Goal: Task Accomplishment & Management: Use online tool/utility

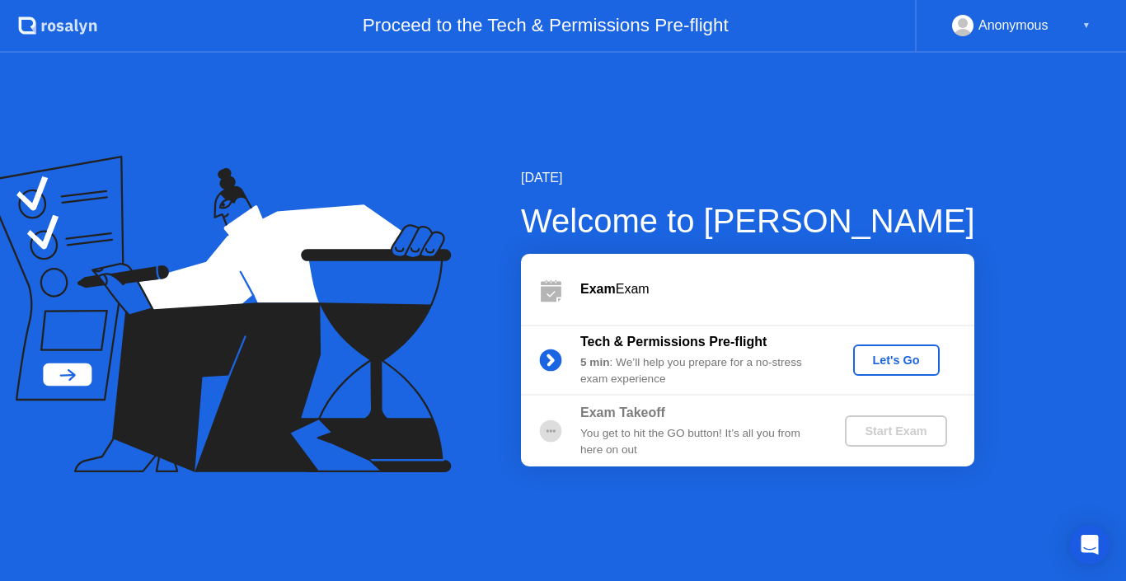
click at [532, 392] on div "Tech & Permissions Pre-flight 5 min : We’ll help you prepare for a no-stress ex…" at bounding box center [747, 360] width 453 height 71
click at [884, 354] on div "Let's Go" at bounding box center [896, 360] width 73 height 13
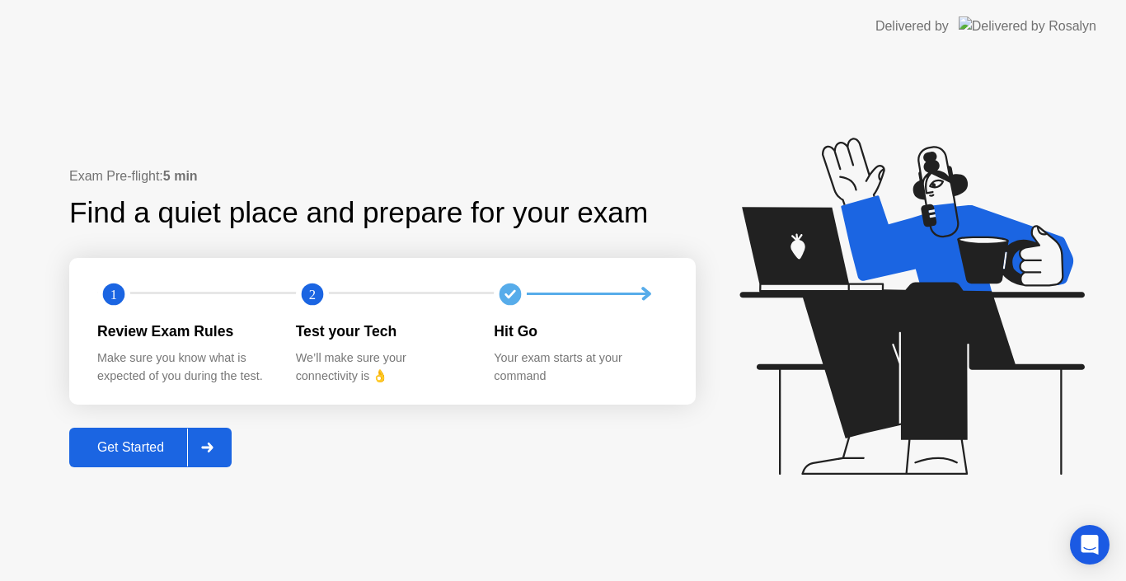
click at [182, 440] on div "Get Started" at bounding box center [130, 447] width 113 height 15
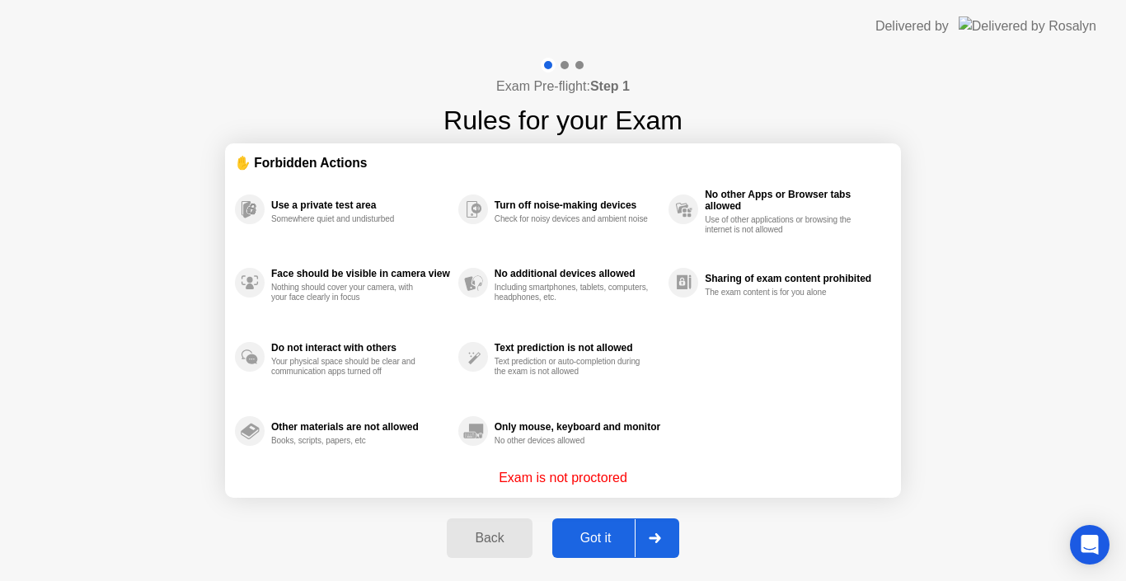
click at [591, 531] on div "Got it" at bounding box center [595, 538] width 77 height 15
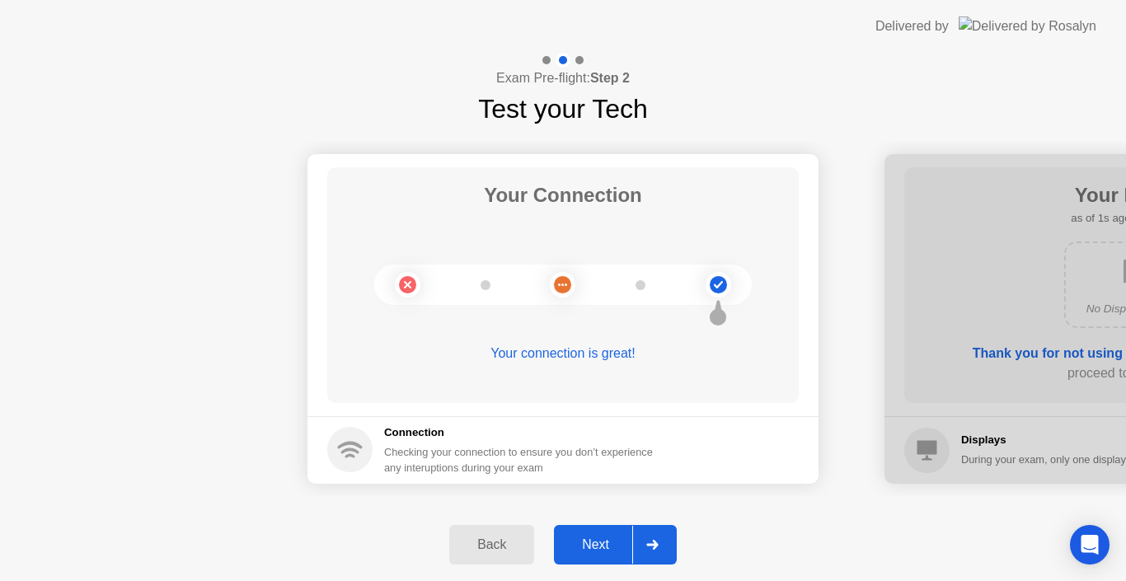
click at [590, 533] on button "Next" at bounding box center [615, 545] width 123 height 40
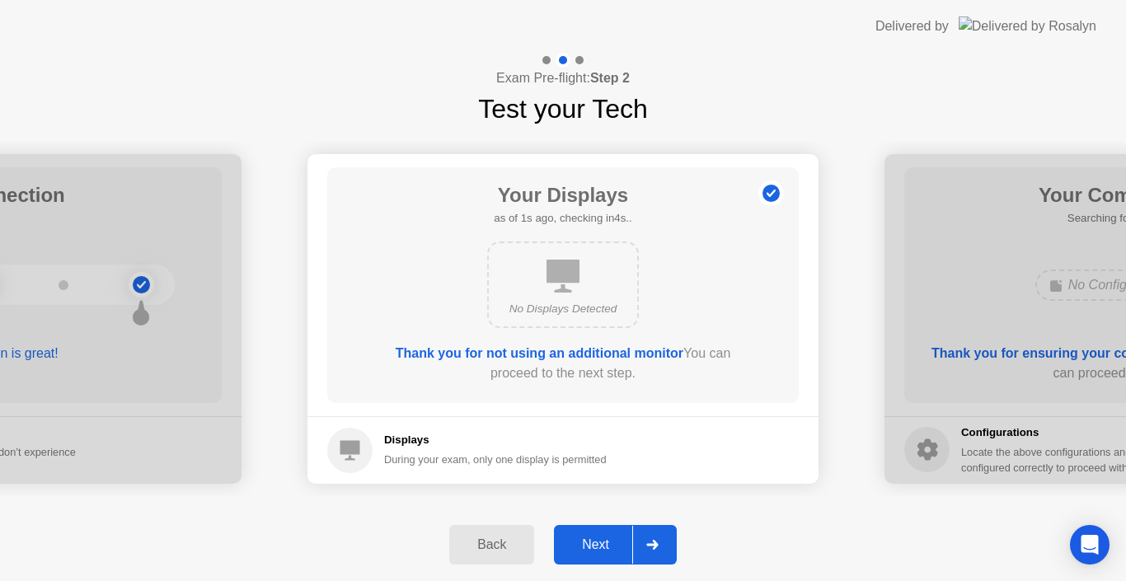
click at [590, 533] on button "Next" at bounding box center [615, 545] width 123 height 40
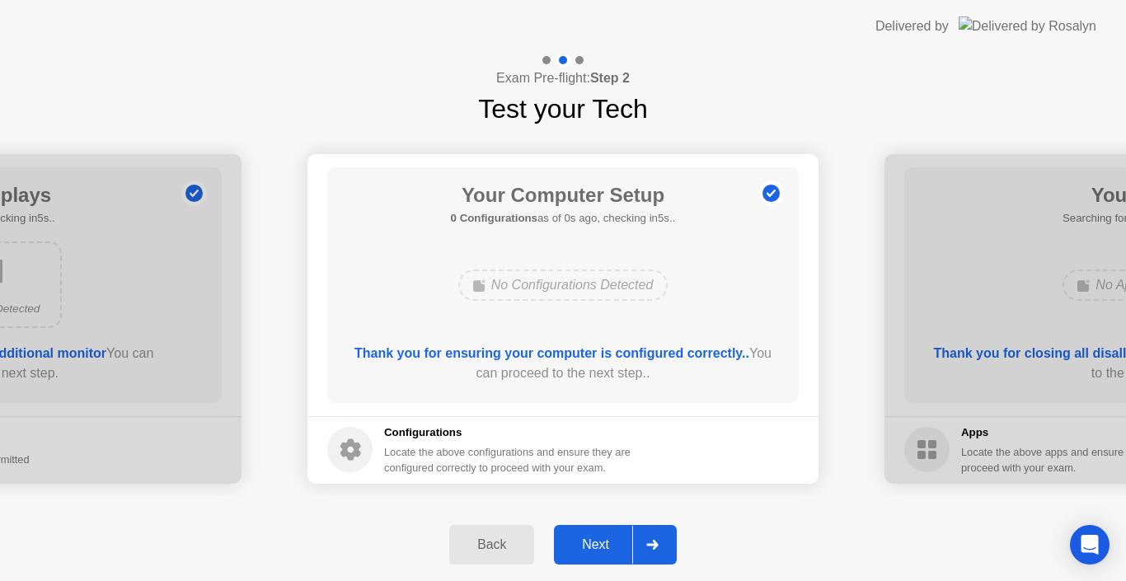
click at [590, 533] on button "Next" at bounding box center [615, 545] width 123 height 40
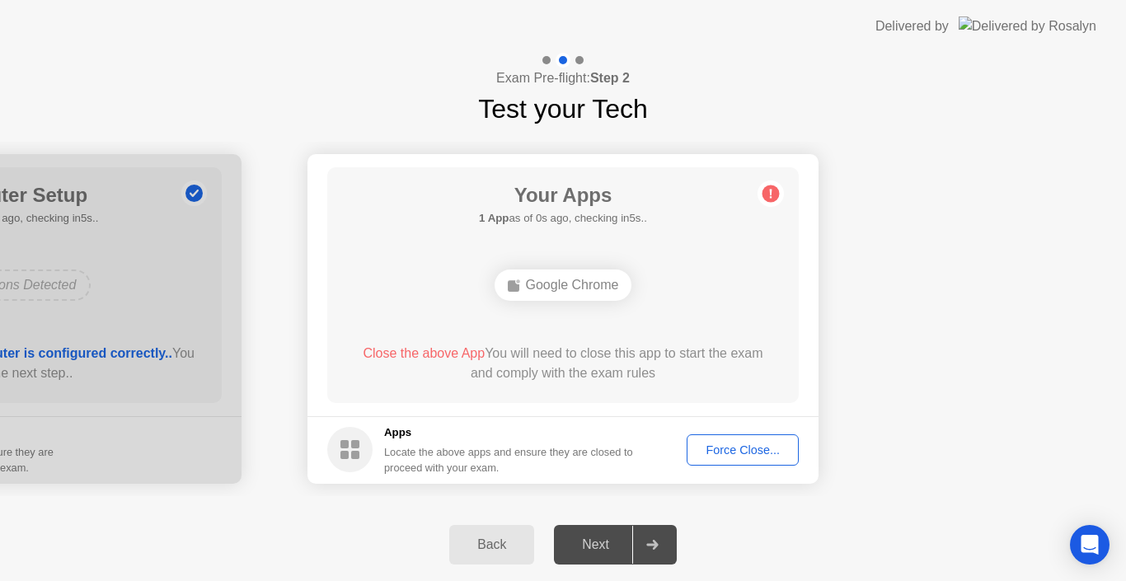
click at [611, 544] on div "Next" at bounding box center [595, 544] width 73 height 15
click at [744, 460] on button "Force Close..." at bounding box center [743, 449] width 112 height 31
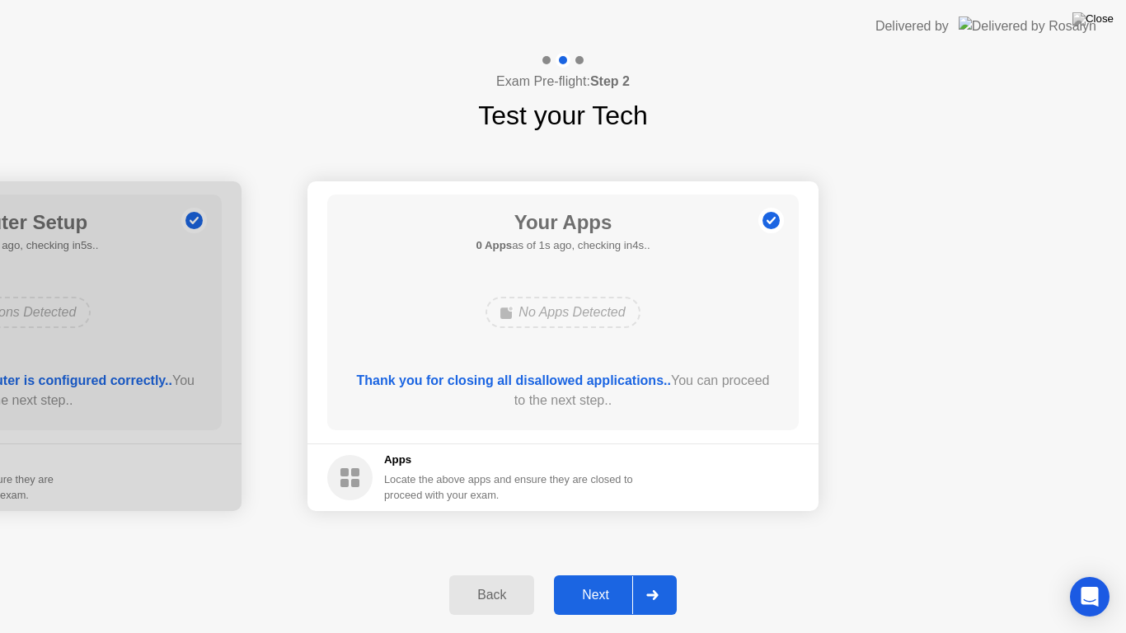
click at [603, 580] on div "Next" at bounding box center [595, 595] width 73 height 15
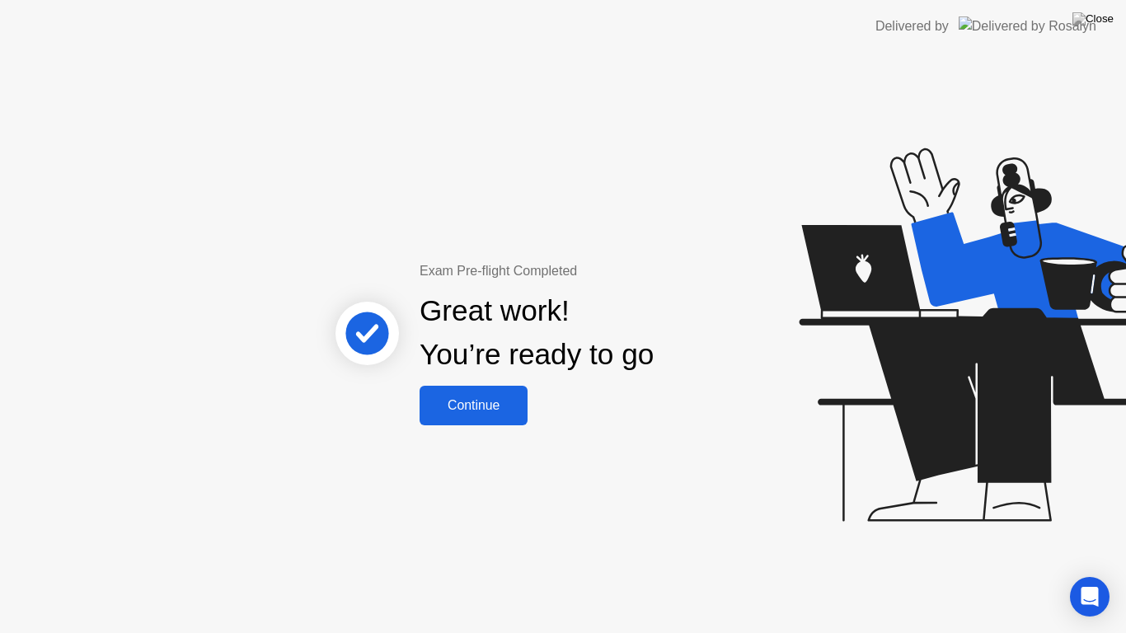
click at [520, 398] on div "Continue" at bounding box center [474, 405] width 98 height 15
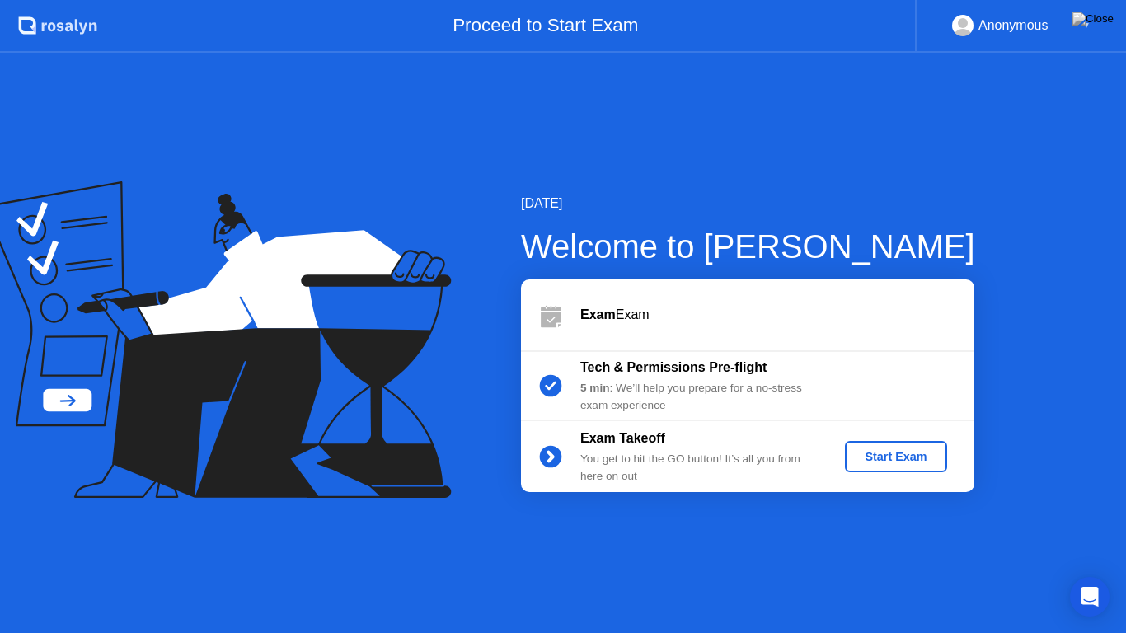
click at [894, 457] on div "Start Exam" at bounding box center [896, 456] width 88 height 13
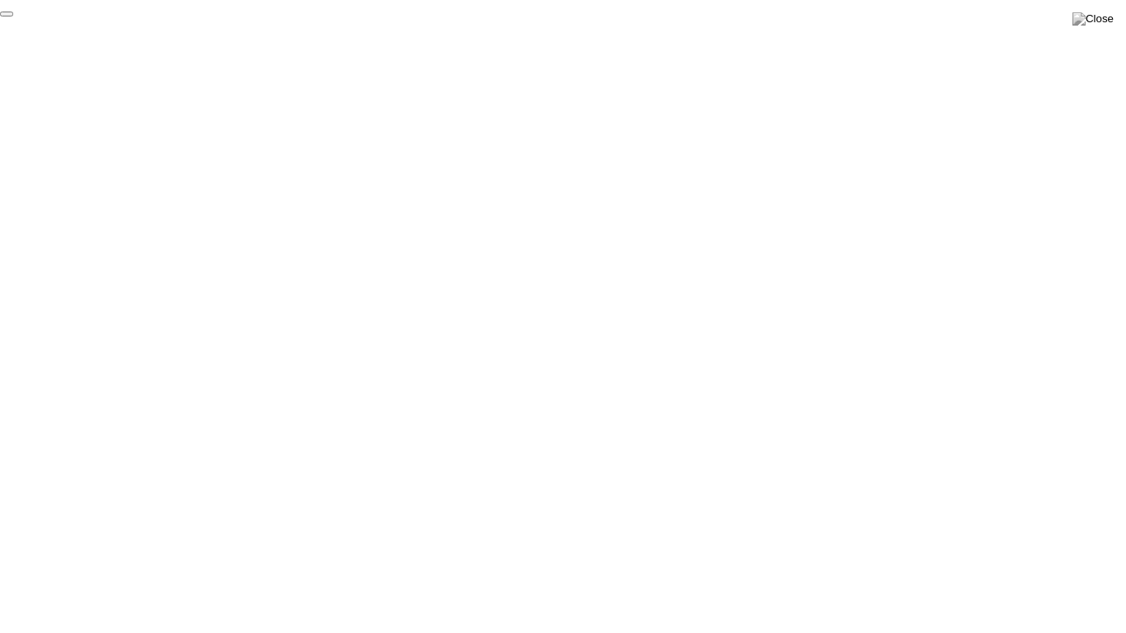
click div "End Proctoring Session"
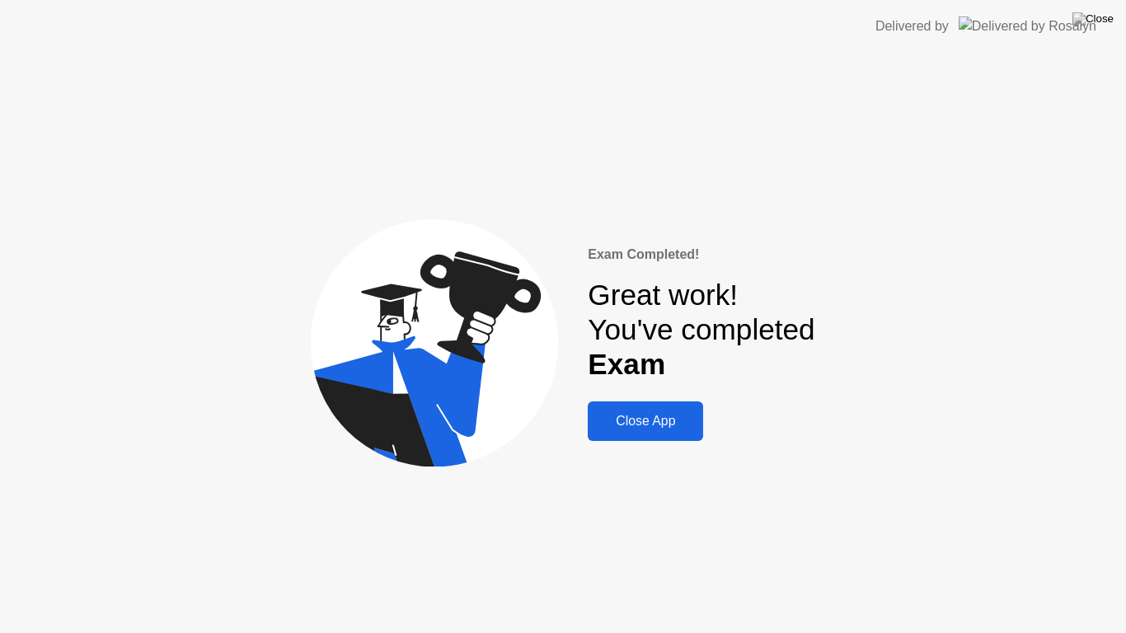
click at [626, 420] on div "Close App" at bounding box center [646, 421] width 106 height 15
